Goal: Check status

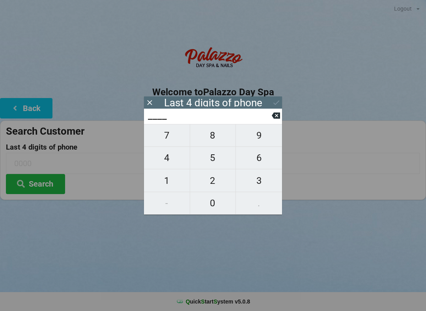
click at [256, 184] on span "3" at bounding box center [259, 181] width 46 height 17
type input "3___"
click at [214, 181] on span "2" at bounding box center [213, 181] width 46 height 17
type input "32__"
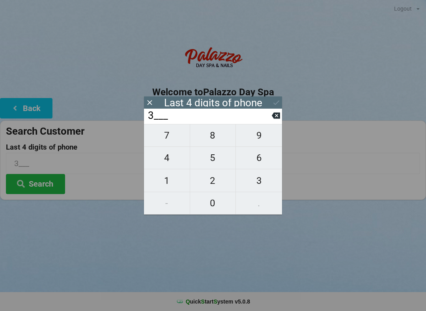
type input "32__"
click at [175, 181] on span "1" at bounding box center [167, 181] width 46 height 17
type input "321_"
click at [257, 137] on span "9" at bounding box center [259, 135] width 46 height 17
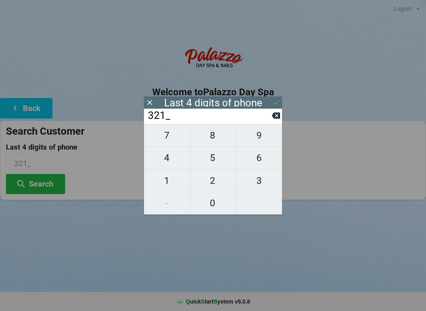
type input "3219"
click at [210, 138] on div "7 8 9 4 5 6 1 2 3 - 0 ." at bounding box center [213, 169] width 138 height 91
click at [219, 142] on div "7 8 9 4 5 6 1 2 3 - 0 ." at bounding box center [213, 169] width 138 height 91
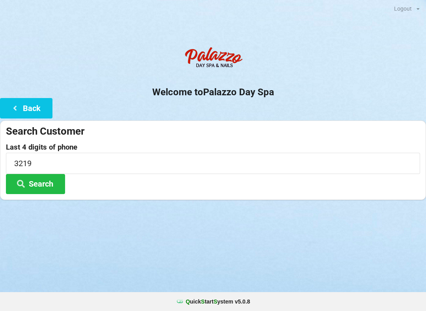
click at [275, 119] on div "Welcome to Palazzo Day Spa Back Search Customer Last 4 digits of phone 3219 Sea…" at bounding box center [213, 121] width 426 height 157
click at [66, 163] on input "3219" at bounding box center [213, 163] width 414 height 21
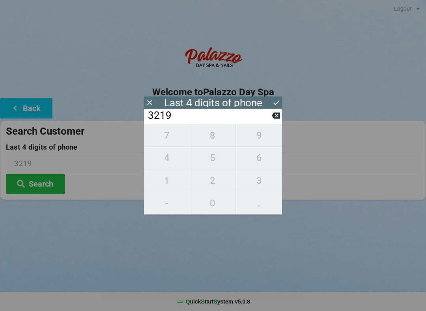
click at [271, 118] on input "3219" at bounding box center [209, 116] width 125 height 13
click at [270, 122] on input "3219" at bounding box center [209, 116] width 125 height 13
click at [272, 120] on icon at bounding box center [276, 116] width 8 height 8
click at [277, 117] on icon at bounding box center [276, 116] width 8 height 6
click at [275, 119] on icon at bounding box center [276, 116] width 8 height 6
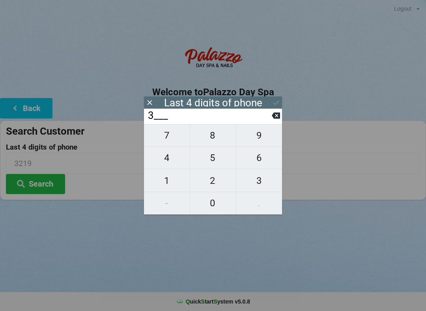
click at [274, 119] on icon at bounding box center [276, 116] width 8 height 6
type input "____"
click at [254, 143] on span "9" at bounding box center [259, 135] width 46 height 17
type input "9___"
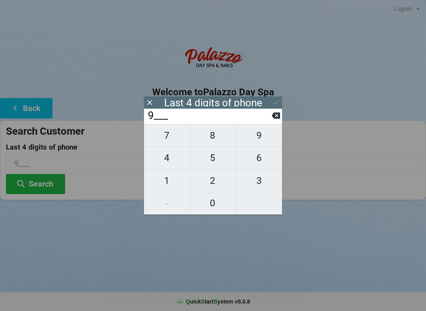
click at [258, 184] on span "3" at bounding box center [259, 181] width 46 height 17
type input "93__"
click at [166, 179] on span "1" at bounding box center [167, 181] width 46 height 17
type input "931_"
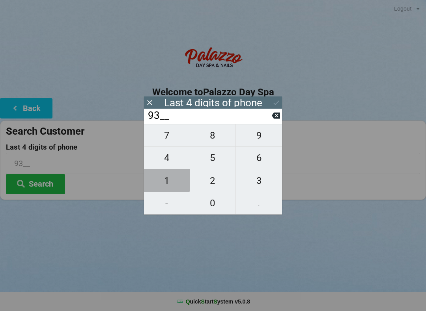
type input "931_"
click at [163, 133] on span "7" at bounding box center [167, 135] width 46 height 17
type input "9317"
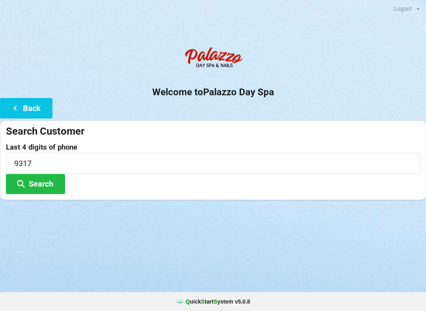
click at [298, 260] on div "Logout Logout Sign-In Welcome to Palazzo Day Spa Back Search Customer Last 4 di…" at bounding box center [213, 155] width 426 height 311
click at [45, 162] on input "9317" at bounding box center [213, 163] width 414 height 21
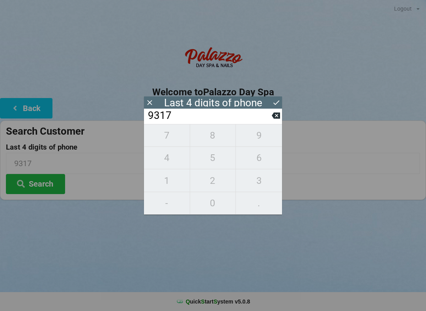
click at [45, 181] on button "Search" at bounding box center [35, 184] width 59 height 20
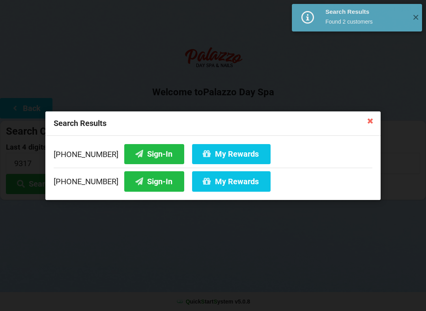
click at [137, 157] on button "Sign-In" at bounding box center [154, 154] width 60 height 20
